Goal: Transaction & Acquisition: Purchase product/service

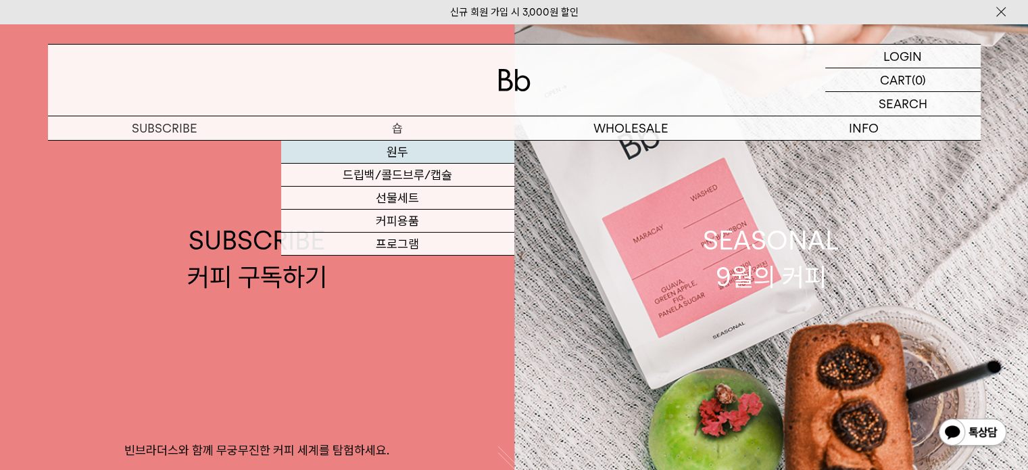
click at [398, 159] on link "원두" at bounding box center [397, 152] width 233 height 23
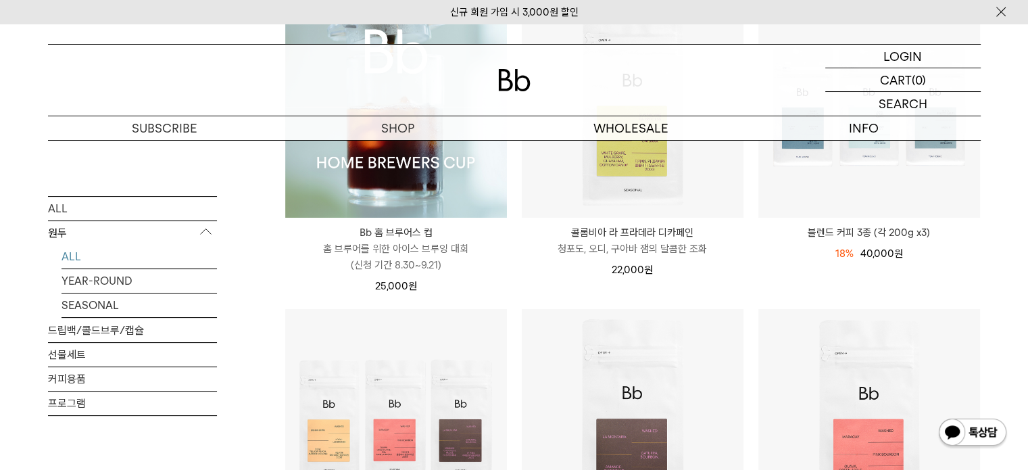
scroll to position [405, 0]
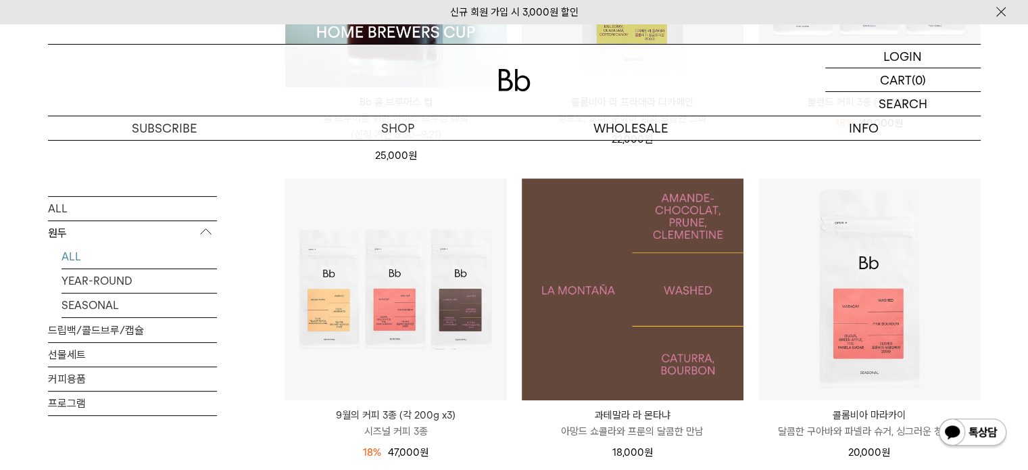
click at [646, 267] on img at bounding box center [633, 289] width 222 height 222
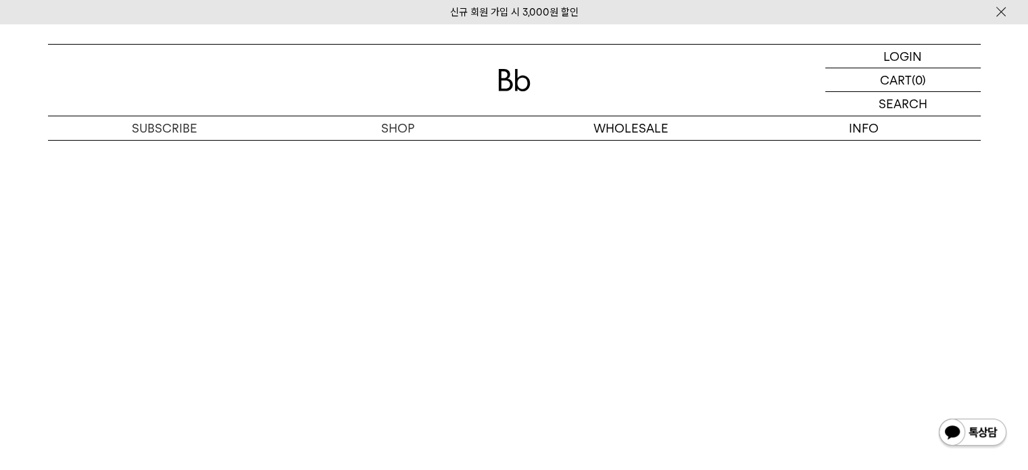
scroll to position [3108, 0]
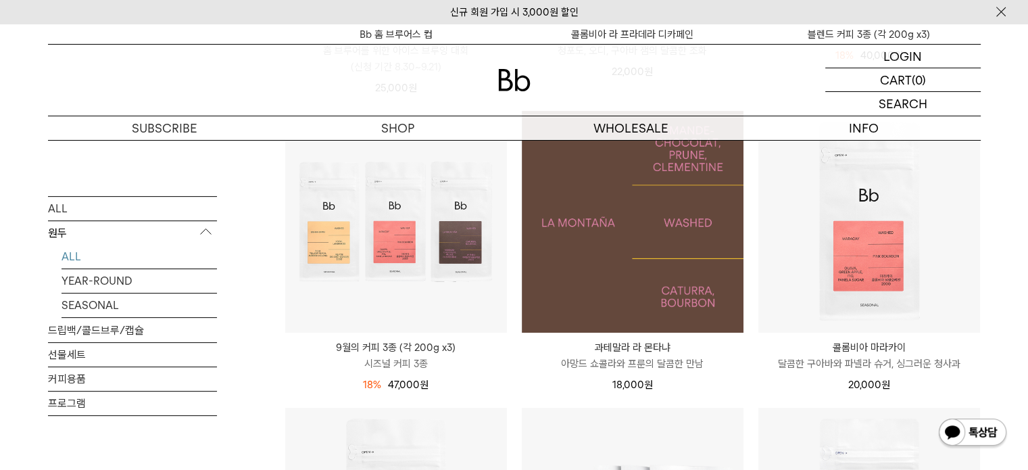
scroll to position [405, 0]
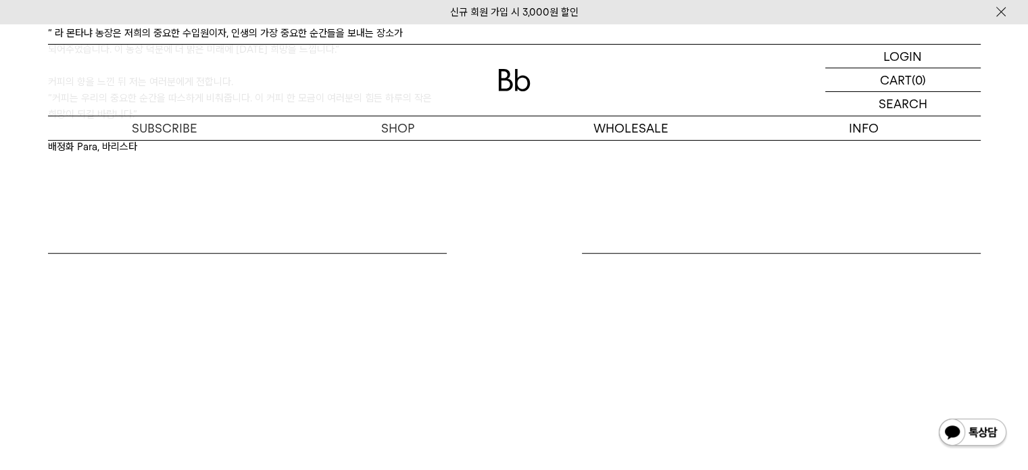
scroll to position [1014, 0]
